Goal: Contribute content

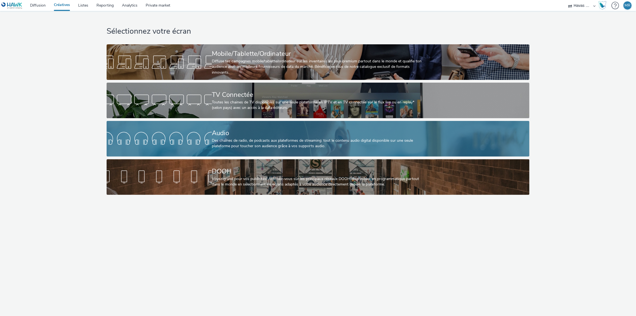
click at [316, 138] on div "Des chaînes de radio, de podcasts aux plateformes de streaming: tout le contenu…" at bounding box center [317, 143] width 210 height 11
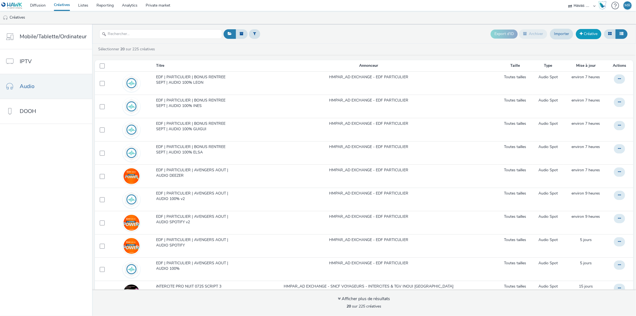
click at [592, 32] on link "Créative" at bounding box center [588, 34] width 25 height 10
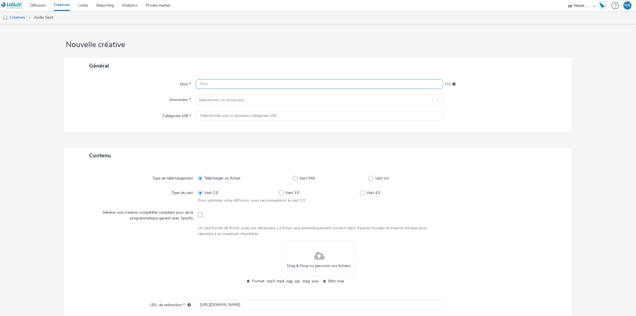
click at [202, 84] on input "text" at bounding box center [319, 84] width 247 height 10
paste input "426404242"
click at [227, 86] on input "426404242_" at bounding box center [319, 84] width 247 height 10
paste input "PROG-AUDIO|HAWK (X2882-Y3766-NE)|NA|REACH|NA|[PERSON_NAME]|PCC|AUDIO|1X1|30|CPM…"
click at [423, 85] on input "426404242_PROG-AUDIO|HAWK (X2882-Y3766-NE)|NA|REACH|NA|[PERSON_NAME]|PCC|AUDIO|…" at bounding box center [319, 84] width 247 height 10
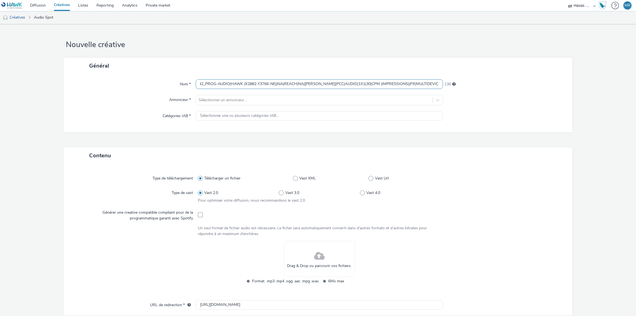
scroll to position [0, 24]
paste input "_SNCF-TERNormandie-Frequents-Audio-AoutSept2025-Targetspot_30s"
type input "426404242_PROG-AUDIO|HAWK (X2882-Y3766-NE)|NA|REACH|NA|RON|PCC|AUDIO|1X1|30|CPM…"
click at [334, 98] on div at bounding box center [314, 100] width 231 height 7
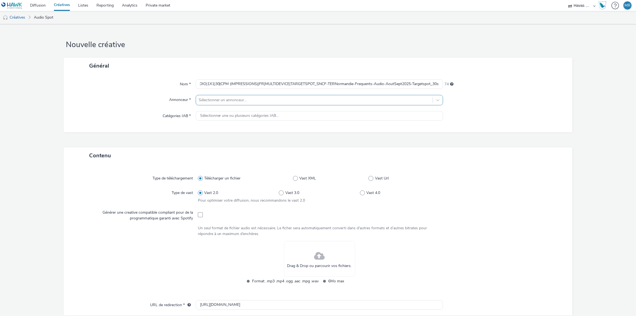
scroll to position [0, 0]
type input "norm"
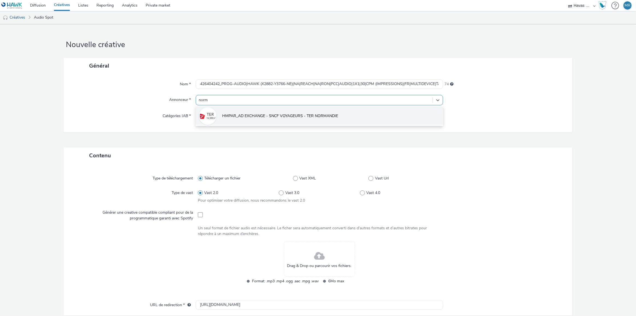
click at [315, 115] on span "HMPAR_AD EXCHANGE - SNCF VOYAGEURS - TER NORMANDIE" at bounding box center [280, 115] width 116 height 5
type input "[URL][DOMAIN_NAME]"
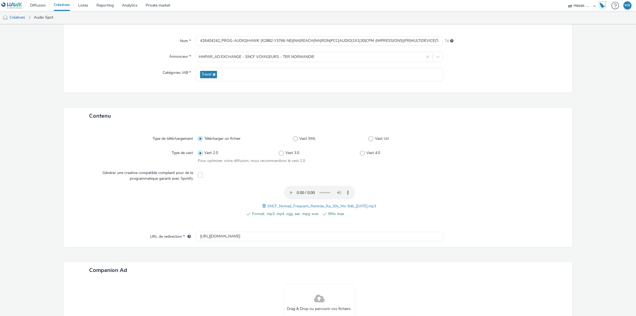
scroll to position [102, 0]
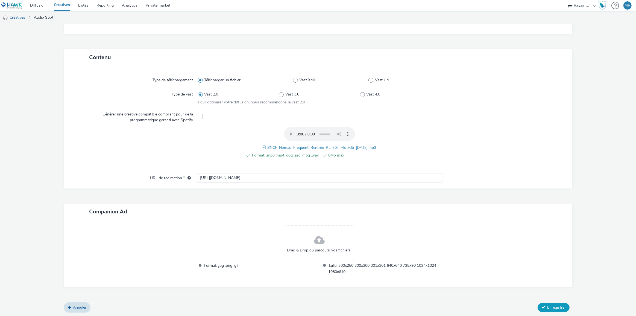
click at [552, 307] on span "Enregistrer" at bounding box center [556, 306] width 19 height 5
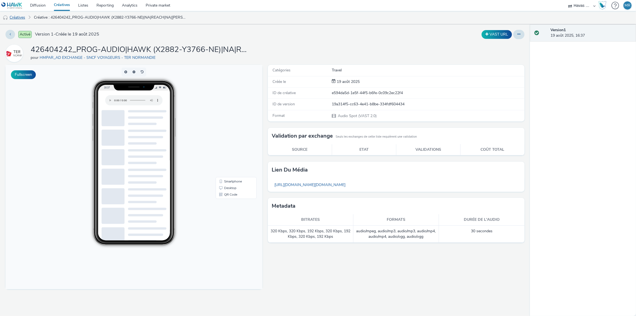
click at [14, 18] on link "Créatives" at bounding box center [14, 17] width 28 height 13
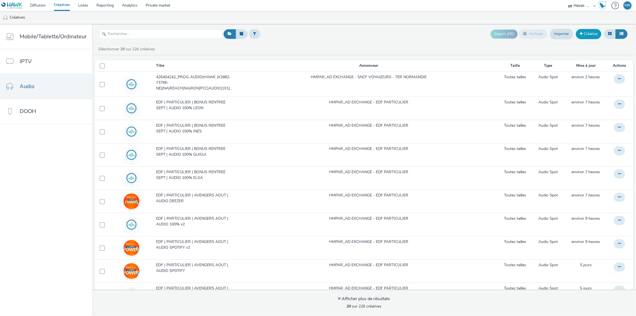
click at [593, 35] on link "Créative" at bounding box center [588, 34] width 25 height 10
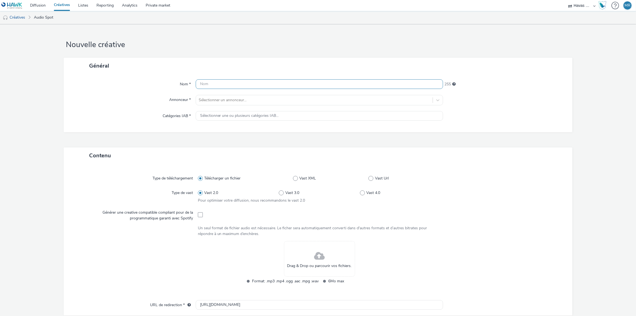
click at [268, 87] on input "text" at bounding box center [319, 84] width 247 height 10
paste input "426943638"
click at [233, 82] on input "426943638_" at bounding box center [319, 84] width 247 height 10
paste input "PROG-AUDIO|HAWK (X2882-Y3766-NE)|NA|REACH|NA|[PERSON_NAME]|PCC|AUDIO|1X1|30|CPM…"
click at [347, 85] on input "426943638_PROG-AUDIO|HAWK (X2882-Y3766-NE)|NA|REACH|NA|[PERSON_NAME]|PCC|AUDIO|…" at bounding box center [319, 84] width 247 height 10
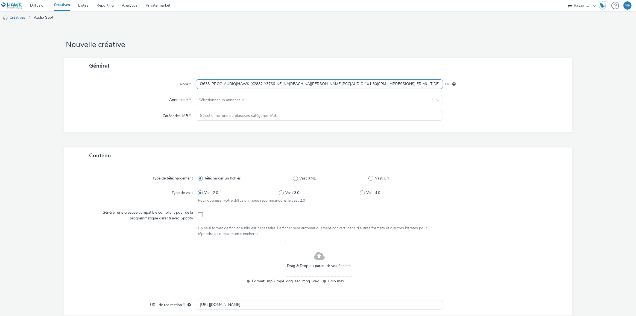
scroll to position [0, 12]
paste input "_SNCF-TERNormandie-Frequents-Audio-AoutSept2025-Acast_30s"
type input "426943638_PROG-AUDIO|HAWK (X2882-Y3766-NE)|NA|REACH|NA|RON|PCC|AUDIO|1X1|30|CPM…"
click at [306, 98] on div at bounding box center [314, 100] width 231 height 7
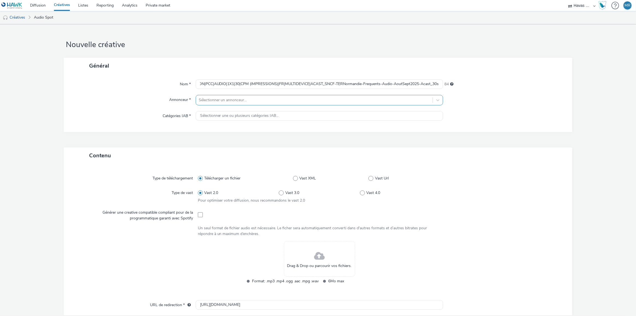
scroll to position [0, 0]
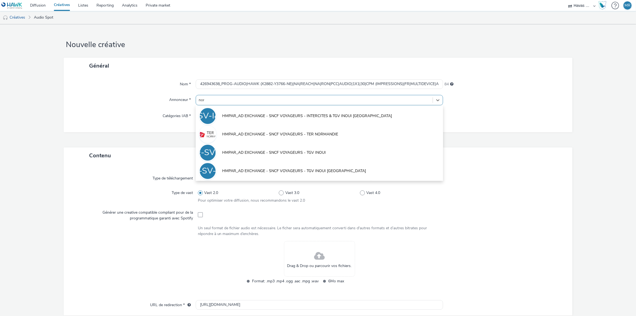
type input "norm"
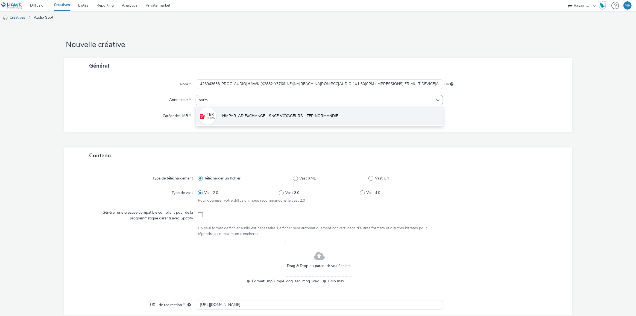
click at [290, 113] on span "HMPAR_AD EXCHANGE - SNCF VOYAGEURS - TER NORMANDIE" at bounding box center [280, 115] width 116 height 5
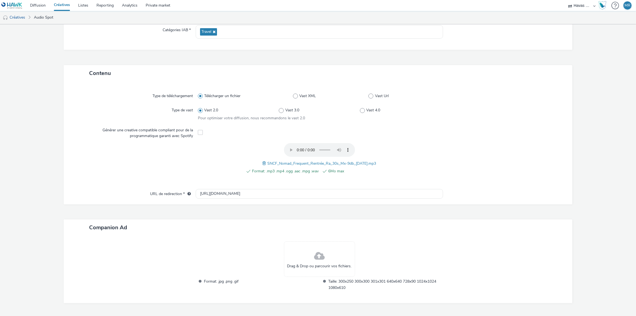
scroll to position [102, 0]
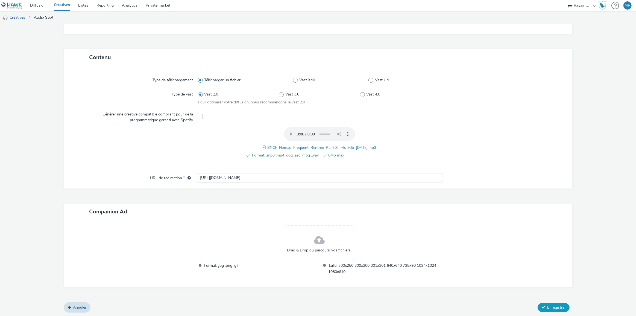
click at [554, 307] on span "Enregistrer" at bounding box center [556, 306] width 19 height 5
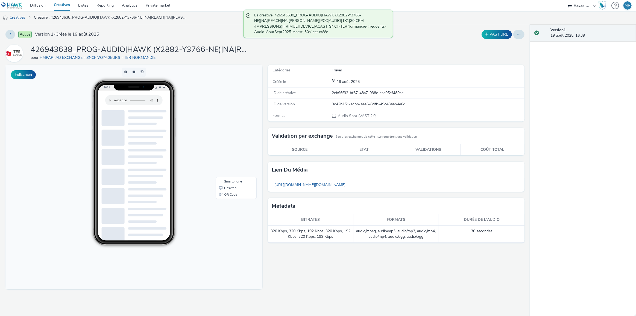
click at [19, 17] on link "Créatives" at bounding box center [14, 17] width 28 height 13
